Goal: Task Accomplishment & Management: Manage account settings

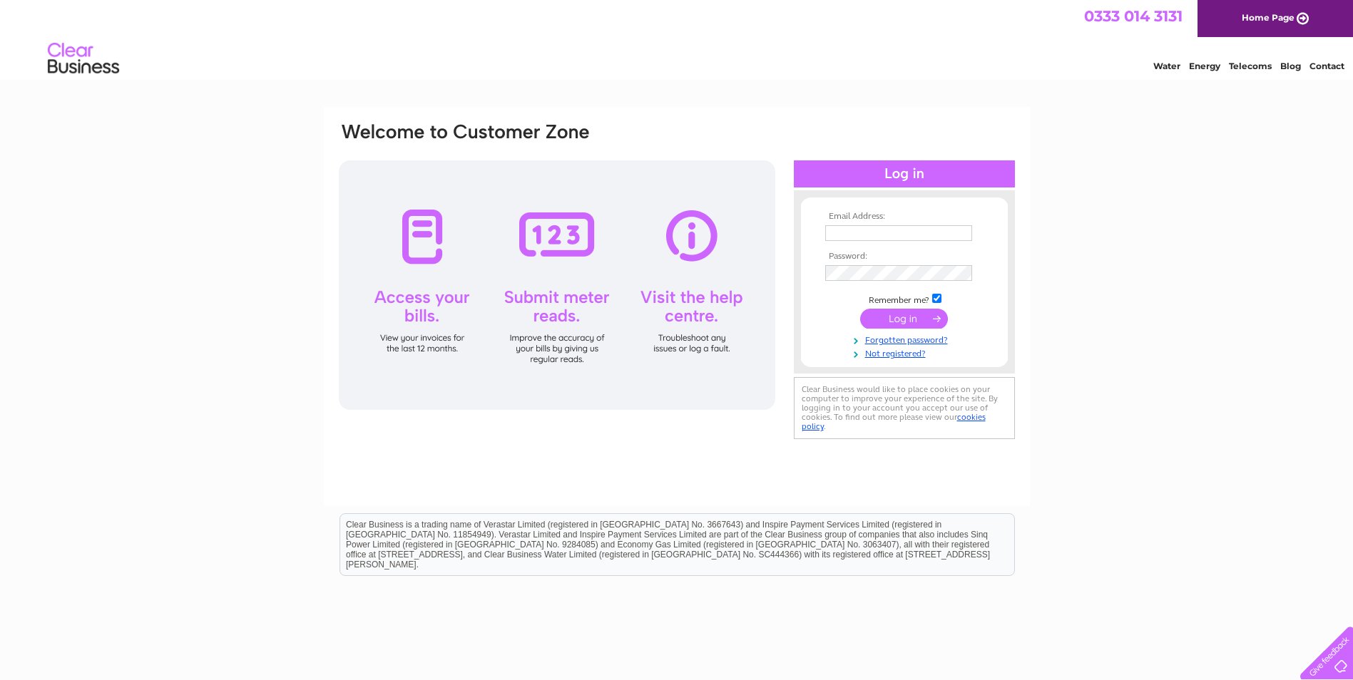
type input "[EMAIL_ADDRESS][DOMAIN_NAME]"
click at [899, 315] on input "submit" at bounding box center [904, 319] width 88 height 20
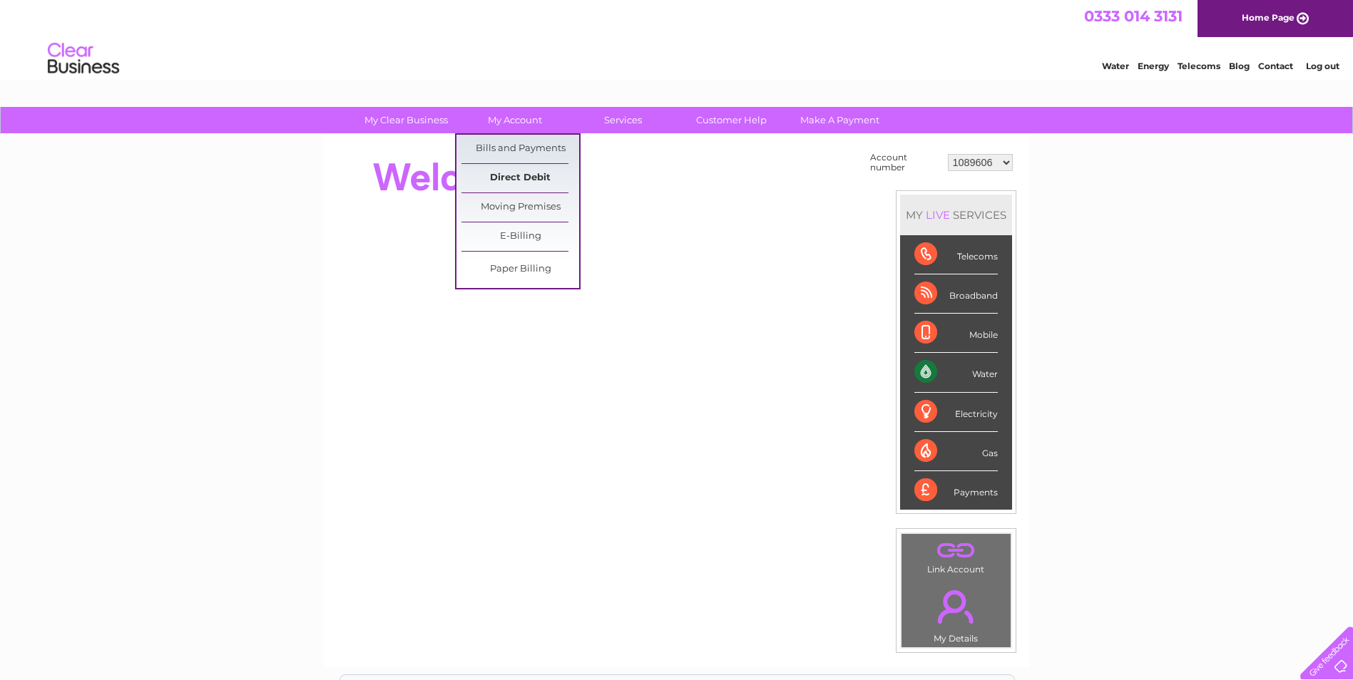
click at [531, 178] on link "Direct Debit" at bounding box center [520, 178] width 118 height 29
